Goal: Transaction & Acquisition: Purchase product/service

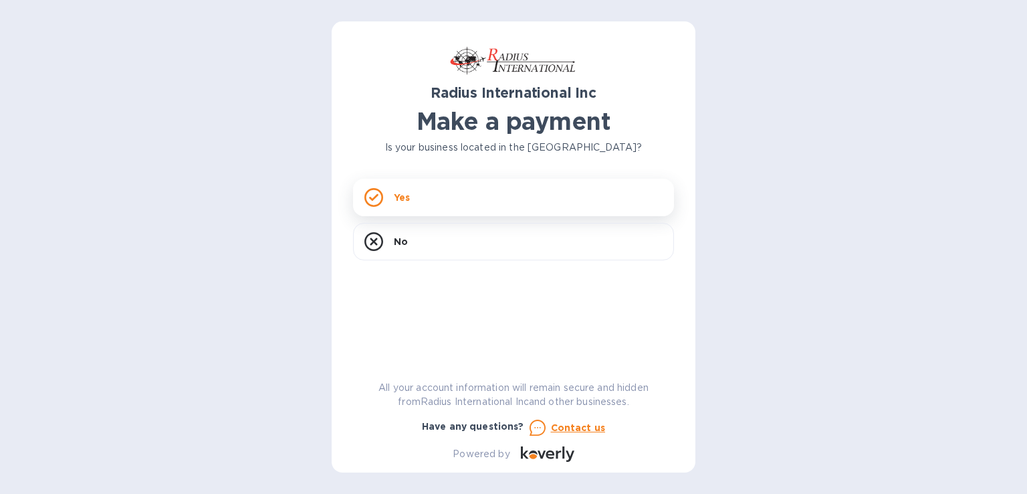
click at [369, 199] on icon at bounding box center [374, 197] width 19 height 19
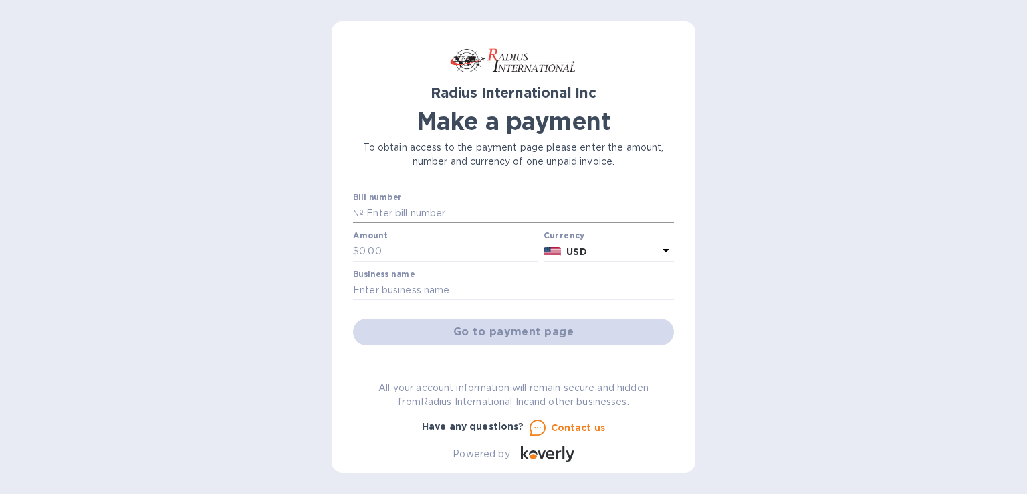
click at [387, 212] on input "text" at bounding box center [519, 213] width 310 height 20
type input "SSI00095225"
type input "2,363.92"
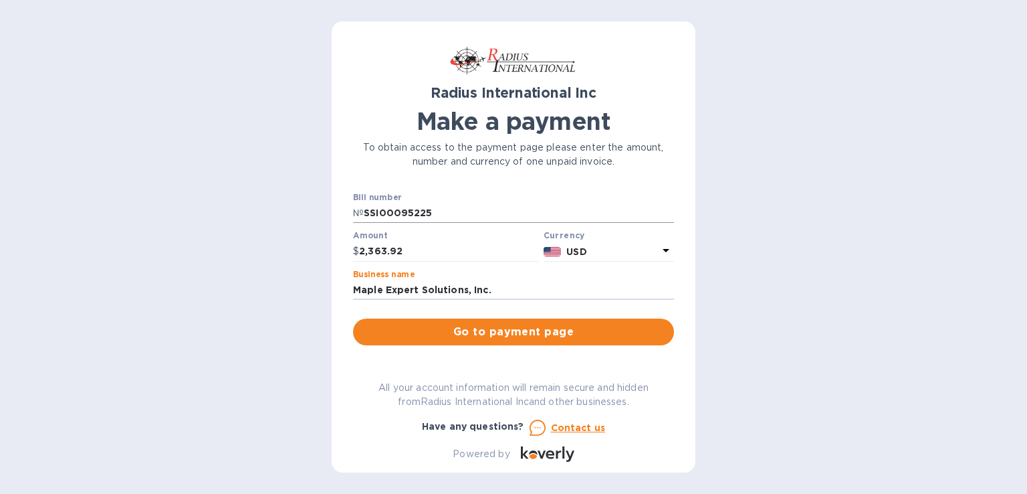
type input "Maple Expert Solutions, Inc."
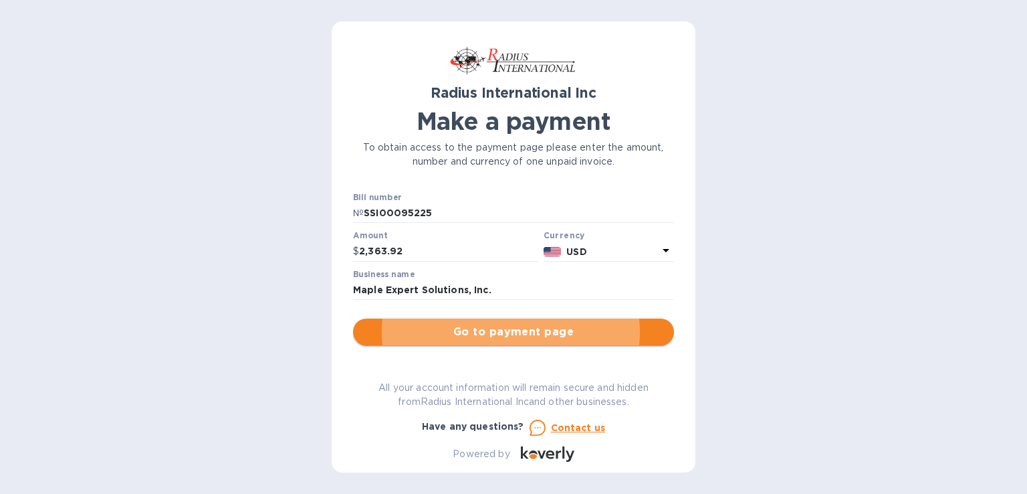
click at [506, 343] on button "Go to payment page" at bounding box center [513, 331] width 321 height 27
